Goal: Find specific page/section: Find specific page/section

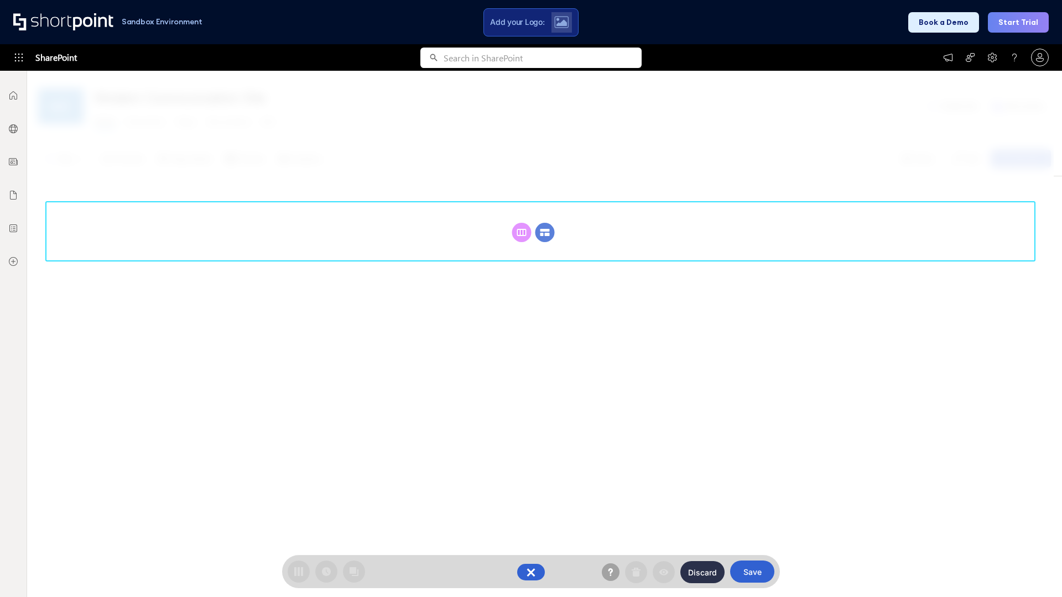
scroll to position [152, 0]
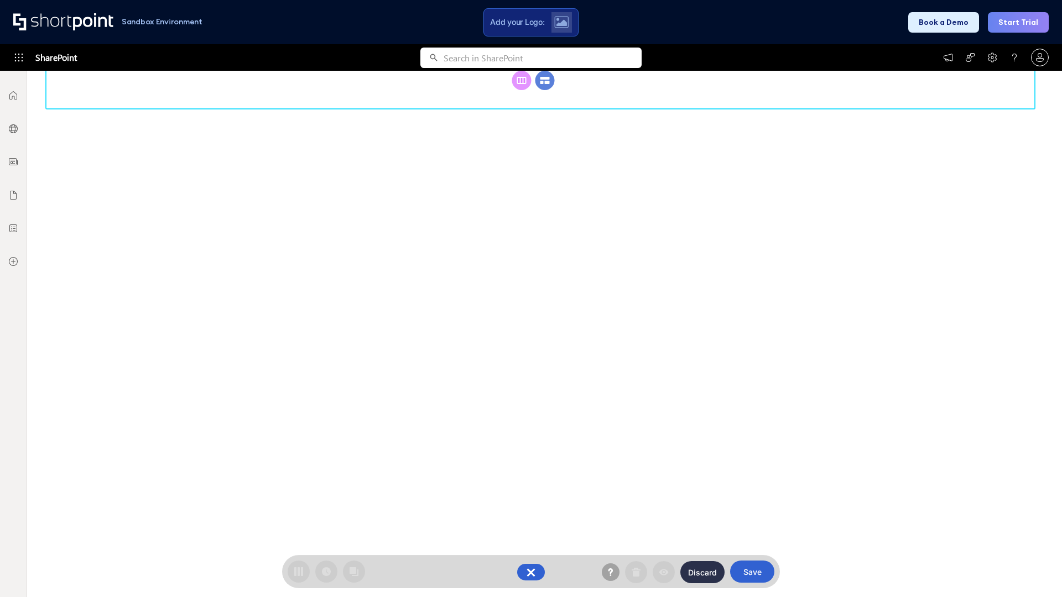
click at [545, 90] on circle at bounding box center [544, 80] width 19 height 19
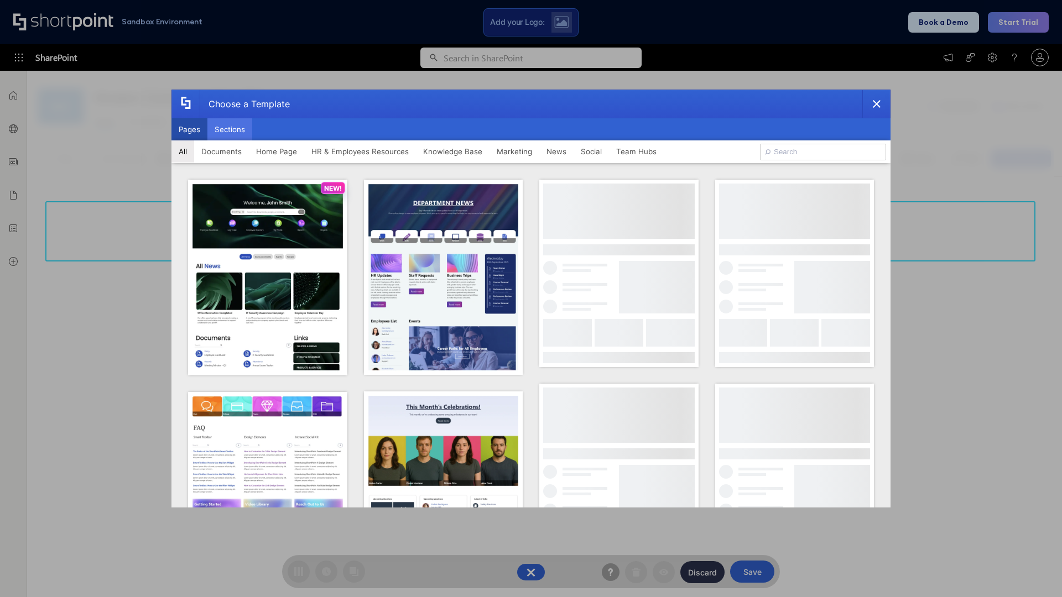
click at [230, 129] on button "Sections" at bounding box center [229, 129] width 45 height 22
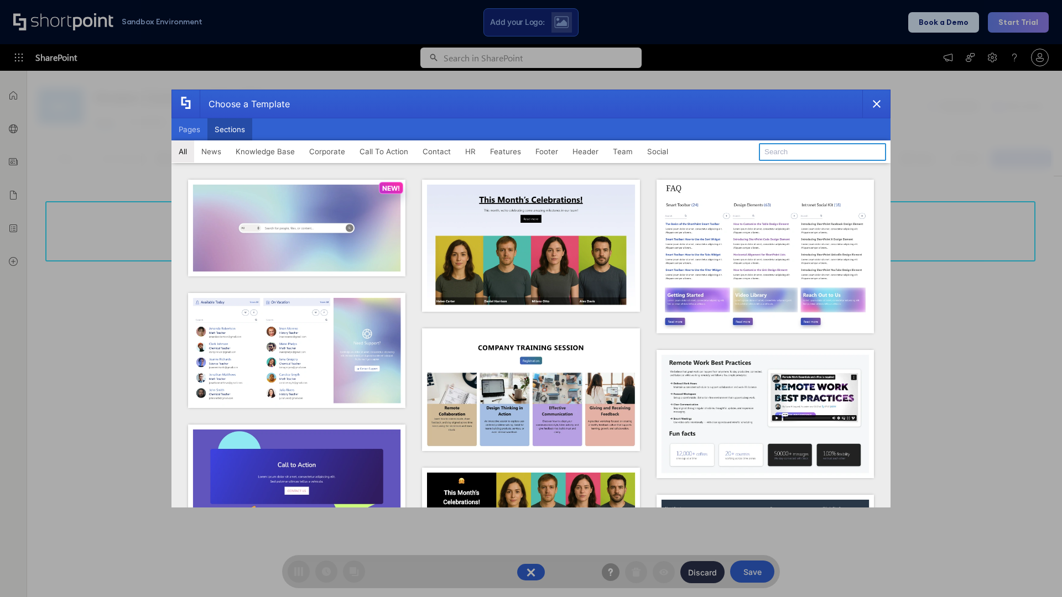
type input "Header 1"
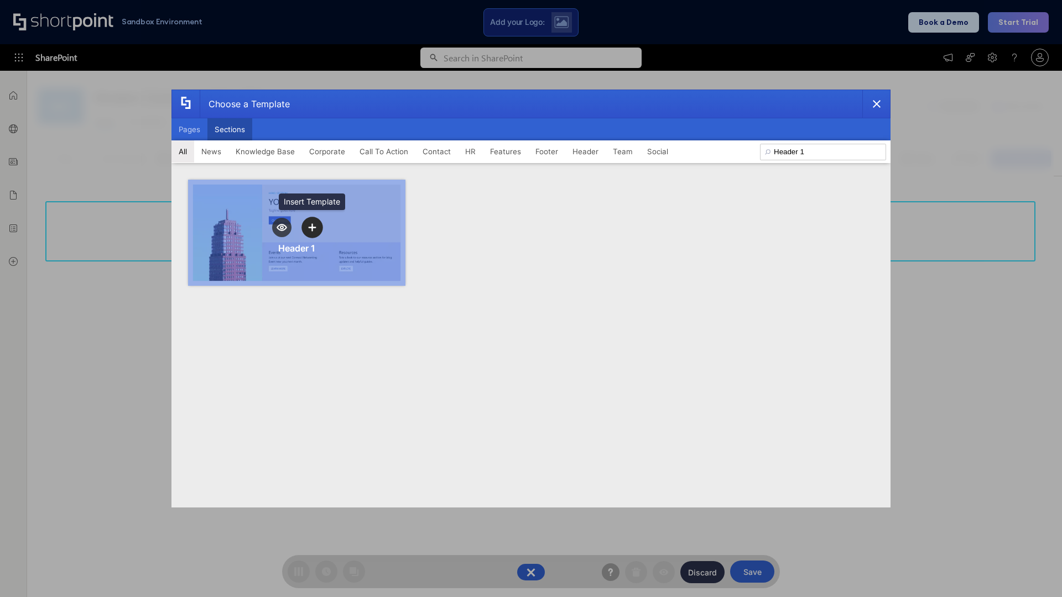
click at [312, 227] on icon "template selector" at bounding box center [312, 227] width 8 height 8
